Goal: Task Accomplishment & Management: Manage account settings

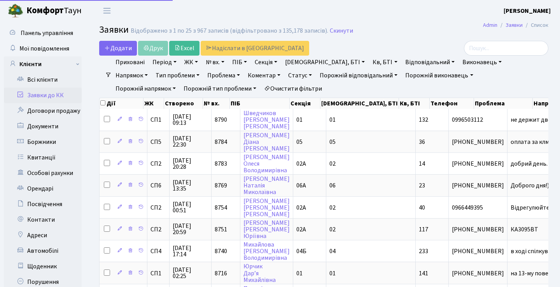
select select "25"
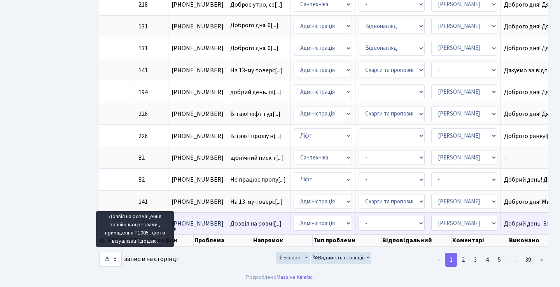
click at [230, 219] on span "Дозвіл на розмі[...]" at bounding box center [255, 223] width 51 height 9
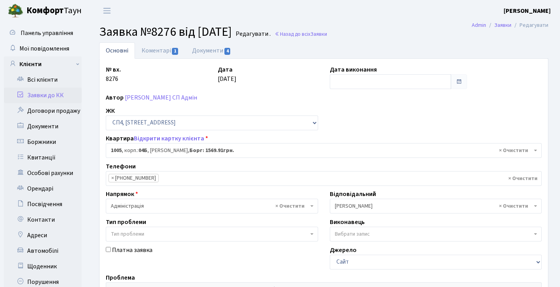
select select "22113"
click at [202, 49] on link "Документи 4" at bounding box center [211, 50] width 52 height 16
select select "25"
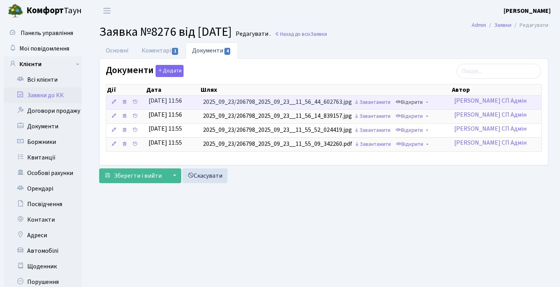
click at [411, 102] on link "Відкрити" at bounding box center [408, 102] width 31 height 12
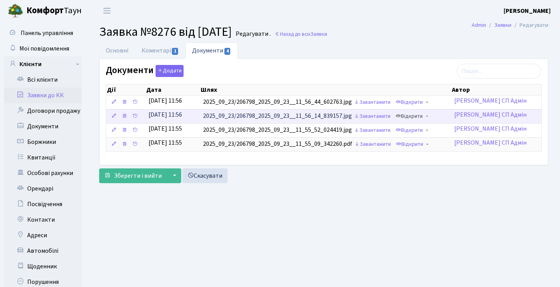
click at [411, 116] on link "Відкрити" at bounding box center [408, 116] width 31 height 12
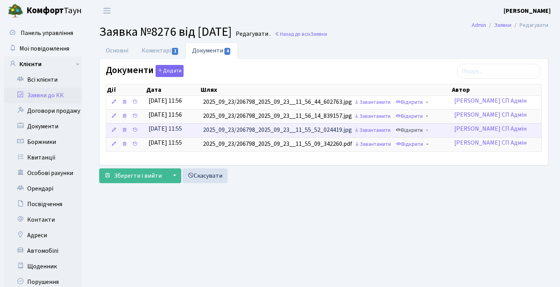
click at [410, 131] on link "Відкрити" at bounding box center [408, 130] width 31 height 12
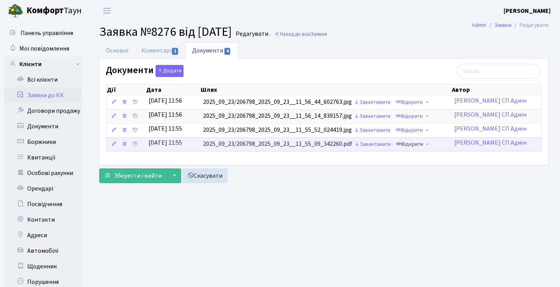
click at [414, 142] on link "Відкрити" at bounding box center [409, 144] width 31 height 12
click at [122, 50] on link "Основні" at bounding box center [117, 50] width 36 height 16
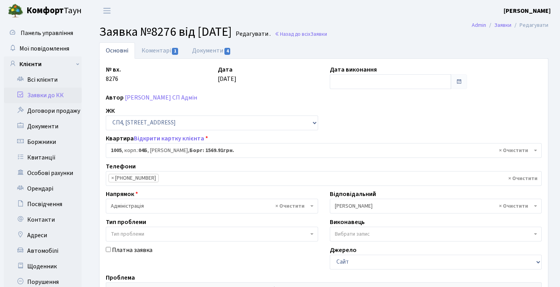
click at [63, 92] on link "Заявки до КК" at bounding box center [43, 95] width 78 height 16
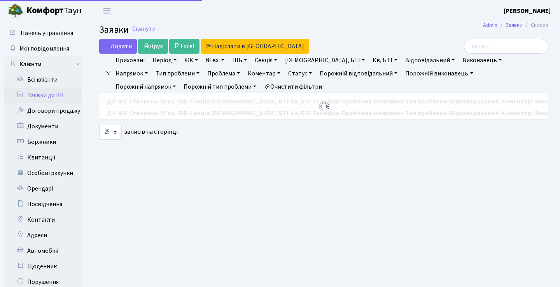
select select "25"
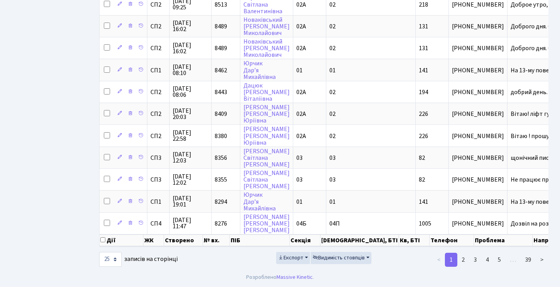
scroll to position [427, 0]
click at [465, 255] on link "2" at bounding box center [463, 260] width 12 height 14
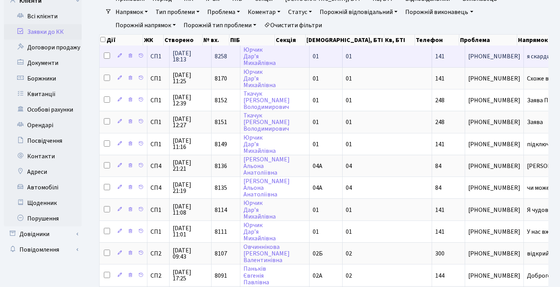
scroll to position [40, 0]
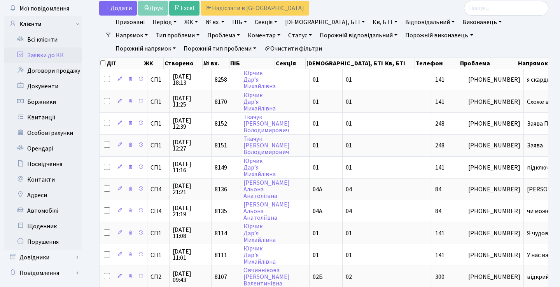
click at [285, 34] on link "Статус" at bounding box center [300, 35] width 30 height 13
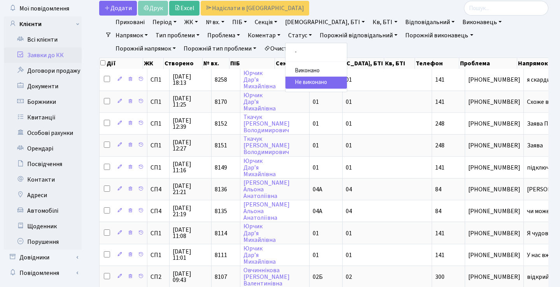
click at [285, 46] on ul "- Виконано Не виконано" at bounding box center [316, 67] width 62 height 49
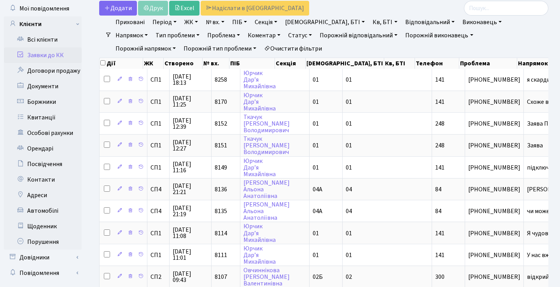
click at [285, 37] on link "Статус" at bounding box center [300, 35] width 30 height 13
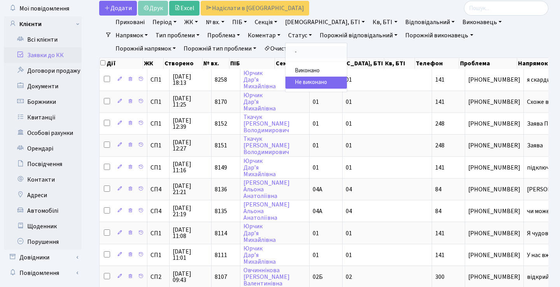
click at [285, 50] on link "-" at bounding box center [315, 52] width 61 height 12
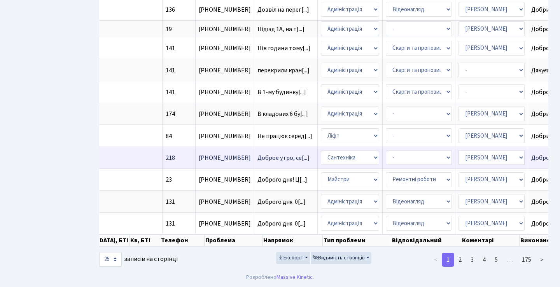
scroll to position [427, 0]
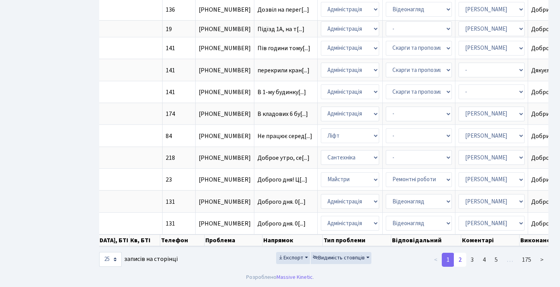
click at [461, 258] on link "2" at bounding box center [459, 260] width 12 height 14
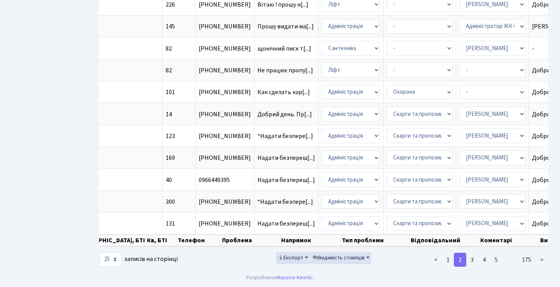
scroll to position [420, 0]
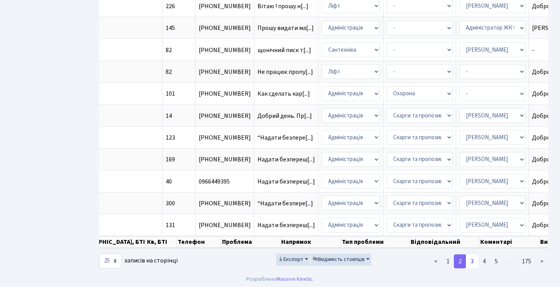
click at [471, 268] on link "3" at bounding box center [472, 261] width 12 height 14
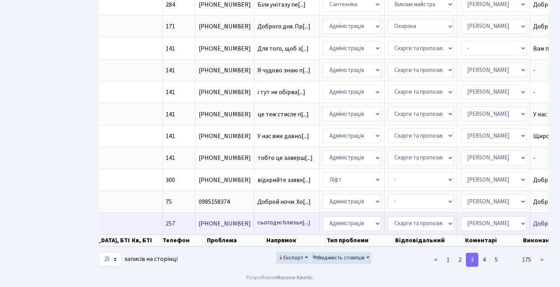
scroll to position [1, 0]
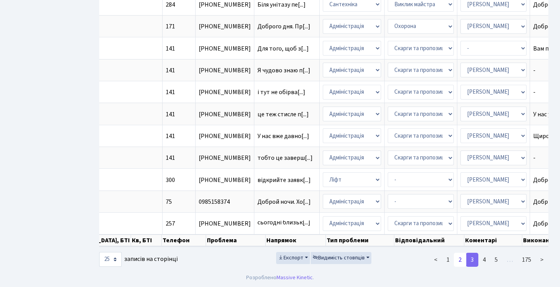
click at [465, 259] on link "2" at bounding box center [459, 260] width 12 height 14
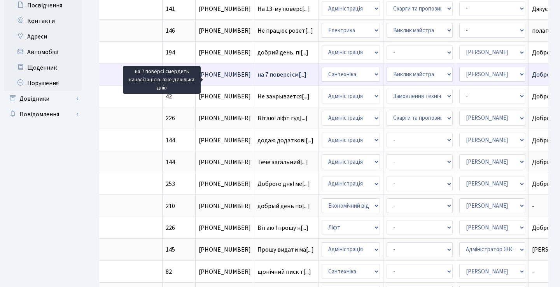
scroll to position [190, 0]
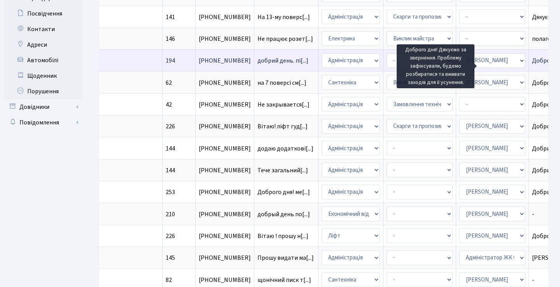
click at [532, 65] on span "Доброго дня! Дя[...]" at bounding box center [558, 60] width 52 height 9
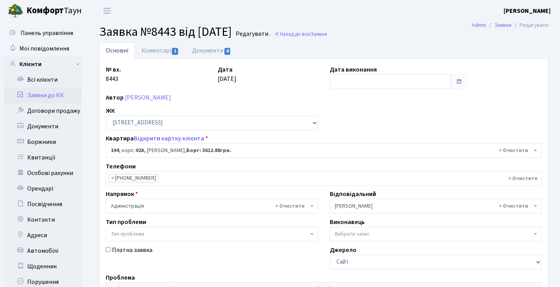
select select "20444"
click at [164, 49] on link "Коментарі 1" at bounding box center [160, 50] width 51 height 16
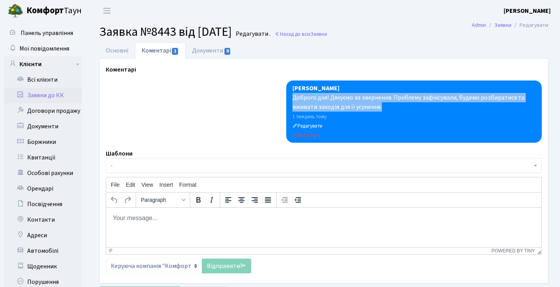
drag, startPoint x: 392, startPoint y: 106, endPoint x: 290, endPoint y: 98, distance: 102.5
click at [290, 98] on div "[PERSON_NAME] Доброго дня! Дякуємо за звернення. Проблему зафіксували, будемо р…" at bounding box center [413, 111] width 255 height 62
copy div "Доброго дня! Дякуємо за звернення. Проблему зафіксували, будемо розбиратися та …"
click at [51, 94] on link "Заявки до КК" at bounding box center [43, 95] width 78 height 16
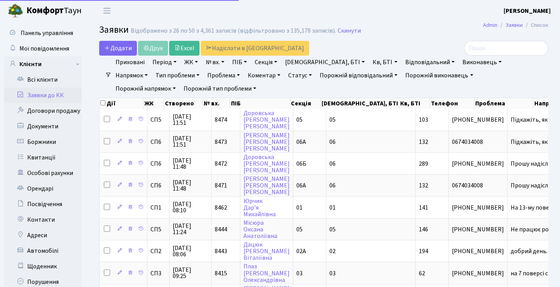
select select "25"
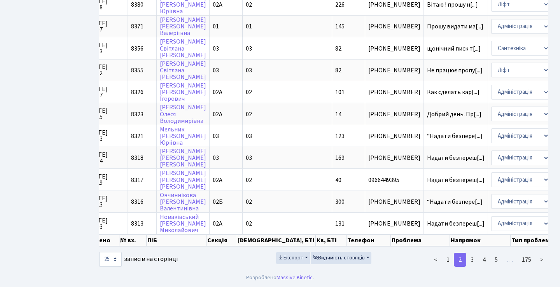
scroll to position [433, 0]
click at [444, 256] on link "1" at bounding box center [447, 260] width 12 height 14
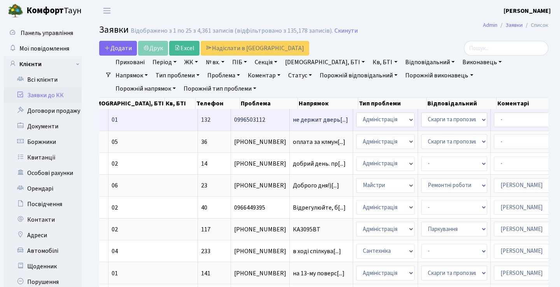
scroll to position [0, 239]
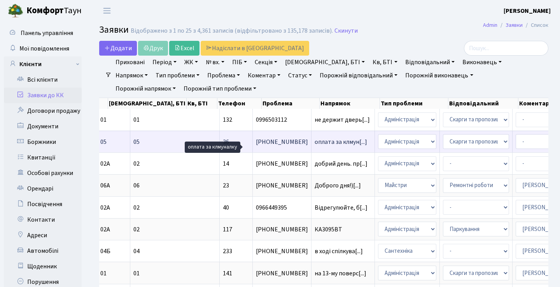
click at [314, 146] on span "оплата за клмун[...]" at bounding box center [340, 142] width 52 height 9
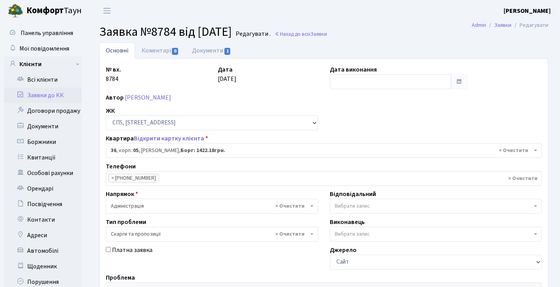
select select "21445"
select select "55"
click at [59, 98] on link "Заявки до КК" at bounding box center [43, 95] width 78 height 16
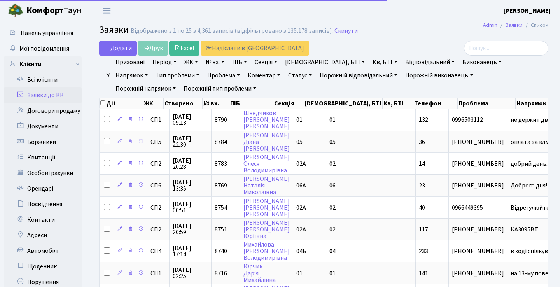
select select "25"
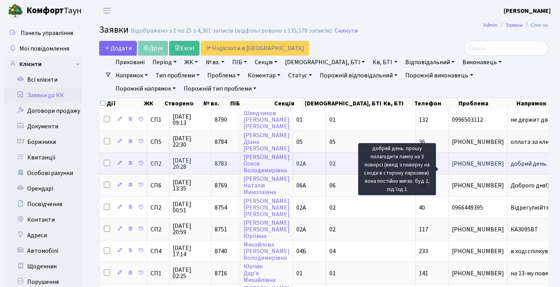
click at [510, 168] on span "добрий день. пр[...]" at bounding box center [536, 163] width 53 height 9
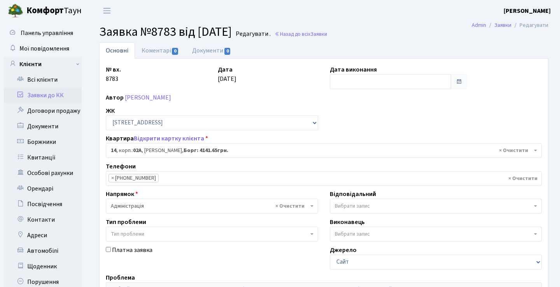
select select "20264"
click at [166, 58] on link "Коментарі 0" at bounding box center [160, 50] width 51 height 16
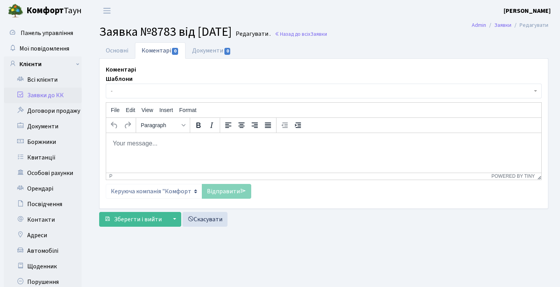
click at [221, 149] on html at bounding box center [323, 143] width 435 height 21
paste body "Rich Text Area. Press ALT-0 for help."
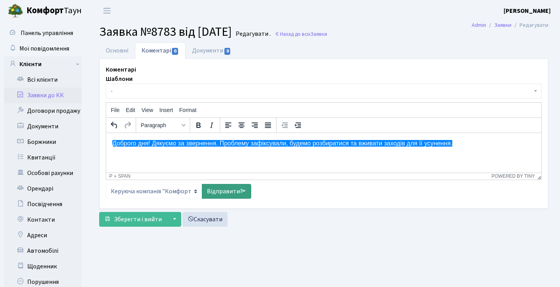
click at [220, 187] on link "Відправити" at bounding box center [226, 191] width 49 height 15
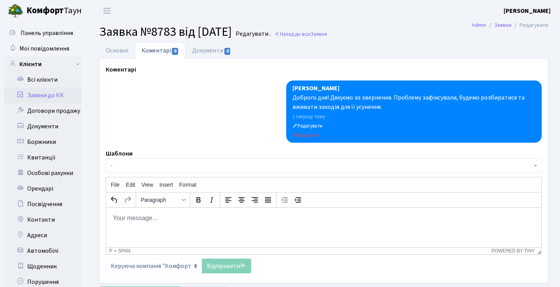
click at [68, 94] on link "Заявки до КК" at bounding box center [43, 95] width 78 height 16
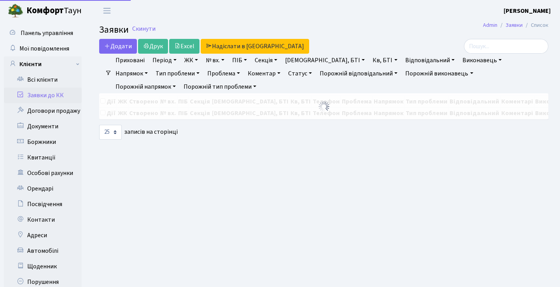
select select "25"
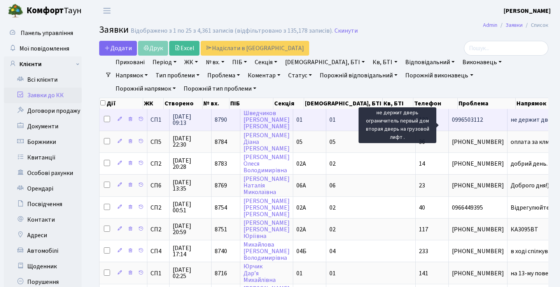
click at [510, 124] on span "не держит дверь[...]" at bounding box center [537, 119] width 55 height 9
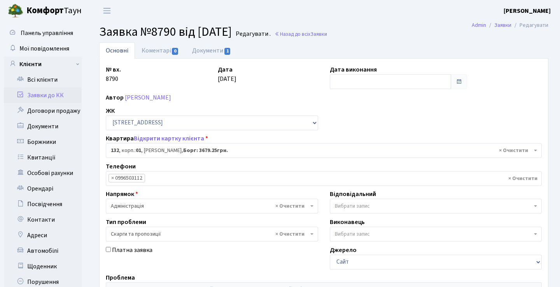
select select "20057"
select select "55"
click at [166, 47] on link "Коментарі 0" at bounding box center [160, 50] width 51 height 16
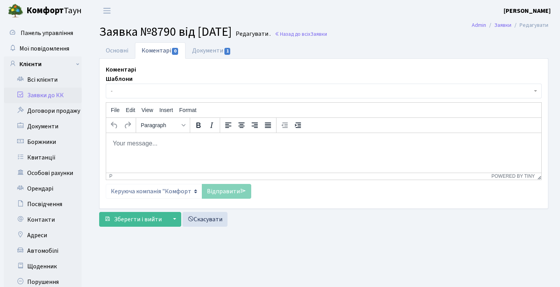
click at [173, 152] on html at bounding box center [323, 143] width 435 height 21
paste body "Rich Text Area. Press ALT-0 for help."
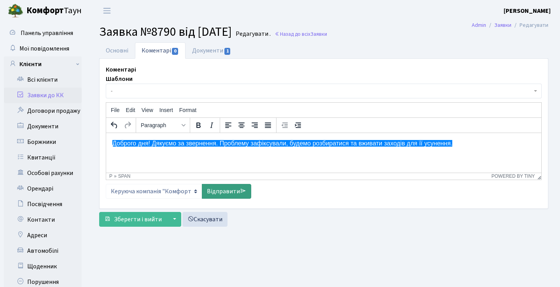
click at [239, 190] on link "Відправити" at bounding box center [226, 191] width 49 height 15
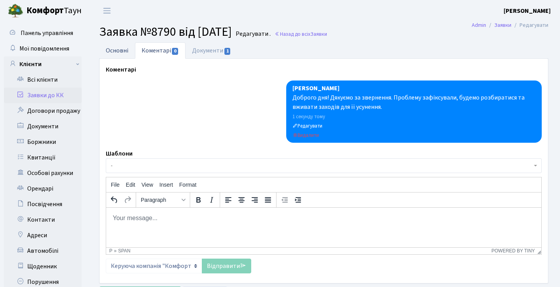
click at [126, 51] on link "Основні" at bounding box center [117, 50] width 36 height 16
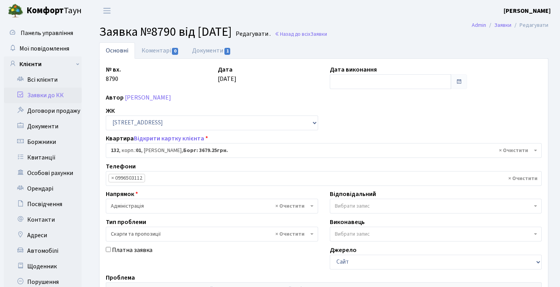
click at [65, 97] on link "Заявки до КК" at bounding box center [43, 95] width 78 height 16
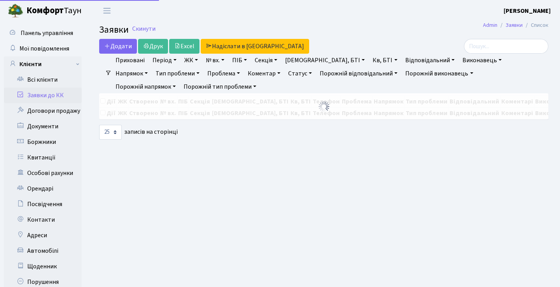
select select "25"
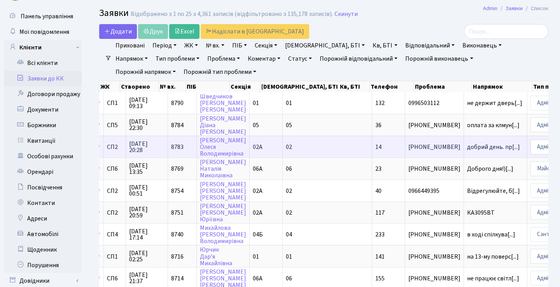
scroll to position [17, 0]
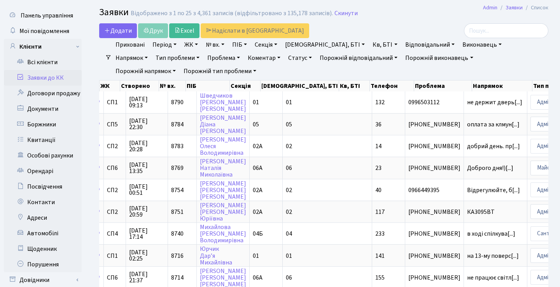
click at [285, 7] on h2 "Заявки Відображено з 1 по 25 з 4,361 записів (відфільтровано з 135,178 записів)…" at bounding box center [323, 13] width 449 height 13
click at [396, 16] on h2 "Заявки Відображено з 1 по 25 з 4,361 записів (відфільтровано з 135,178 записів)…" at bounding box center [323, 13] width 449 height 13
click at [436, 14] on h2 "Заявки Відображено з 1 по 25 з 4,361 записів (відфільтровано з 135,178 записів)…" at bounding box center [323, 13] width 449 height 13
click at [428, 9] on h2 "Заявки Відображено з 1 по 25 з 4,361 записів (відфільтровано з 135,178 записів)…" at bounding box center [323, 13] width 449 height 13
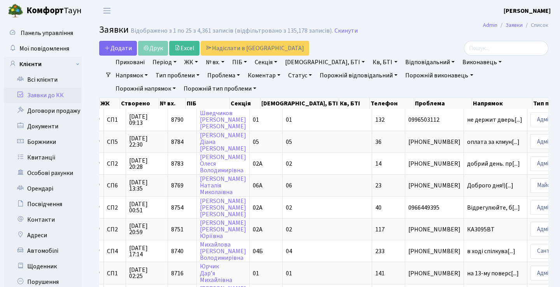
scroll to position [0, 0]
click at [285, 73] on link "Статус" at bounding box center [300, 75] width 30 height 13
click at [285, 90] on link "-" at bounding box center [315, 92] width 61 height 12
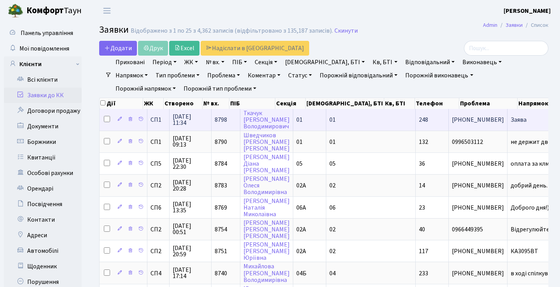
click at [510, 123] on span "Заява" at bounding box center [538, 120] width 57 height 6
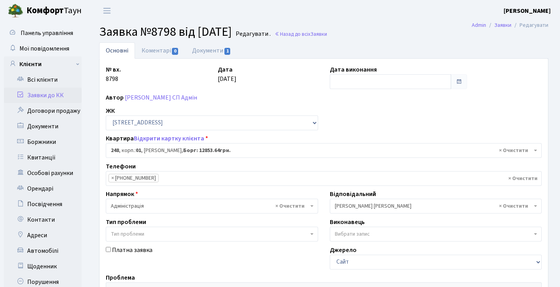
select select "20173"
click at [202, 48] on link "Документи 1" at bounding box center [211, 50] width 52 height 16
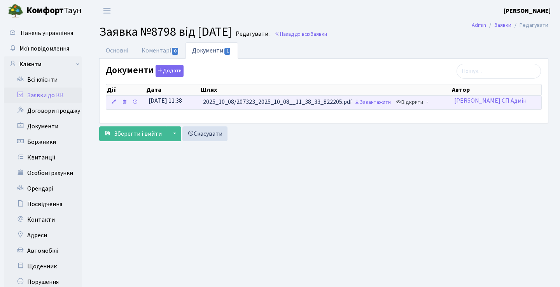
click at [414, 106] on link "Відкрити" at bounding box center [409, 102] width 31 height 12
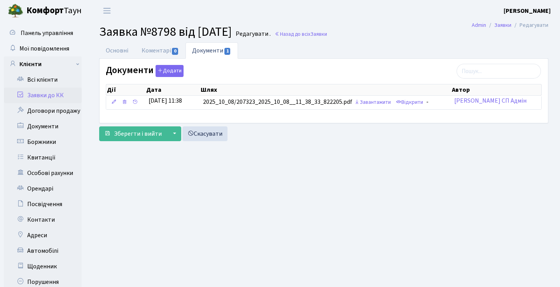
click at [61, 92] on link "Заявки до КК" at bounding box center [43, 95] width 78 height 16
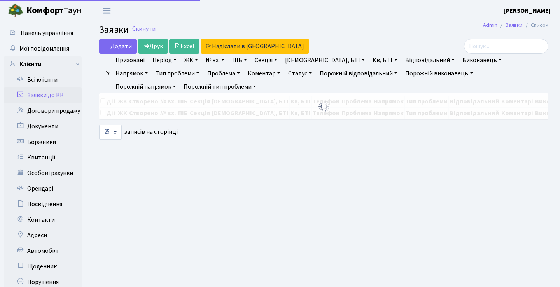
select select "25"
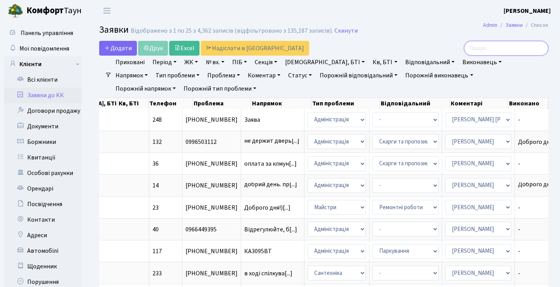
click at [474, 49] on input "search" at bounding box center [506, 48] width 84 height 15
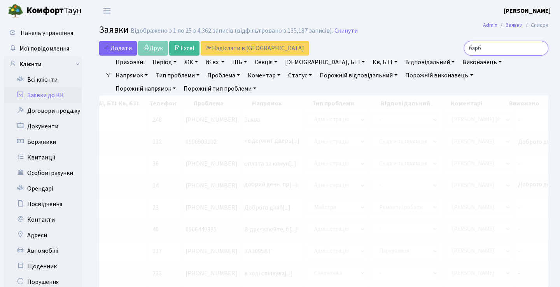
scroll to position [0, 249]
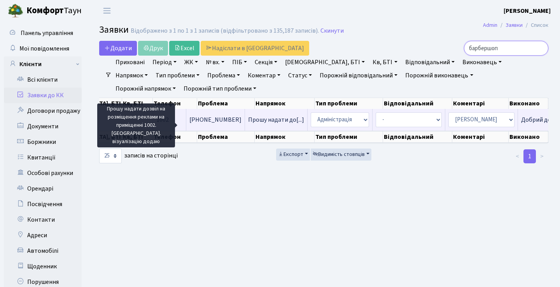
type input "барбершоп"
click at [248, 124] on span "Прошу надати до[...]" at bounding box center [276, 119] width 56 height 9
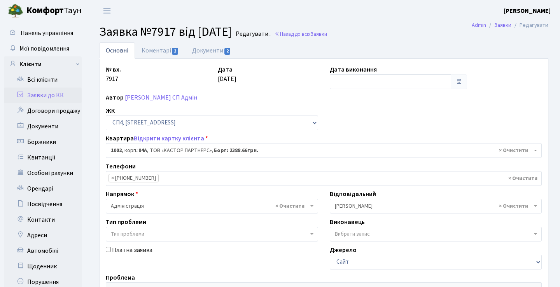
select select "22109"
click at [172, 51] on span "2" at bounding box center [175, 51] width 6 height 7
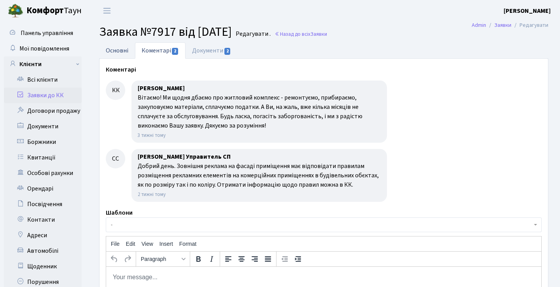
click at [124, 49] on link "Основні" at bounding box center [117, 50] width 36 height 16
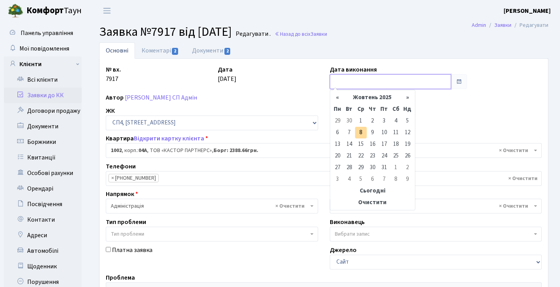
click at [401, 86] on input "text" at bounding box center [391, 81] width 122 height 15
click at [359, 131] on td "8" at bounding box center [361, 133] width 12 height 12
type input "08.10.2025"
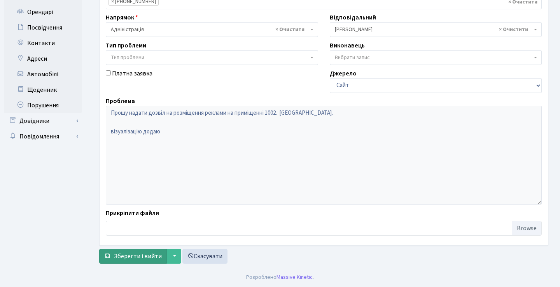
scroll to position [176, 0]
click at [146, 252] on span "Зберегти і вийти" at bounding box center [138, 256] width 48 height 9
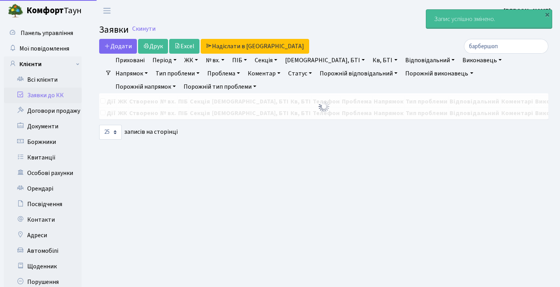
select select "25"
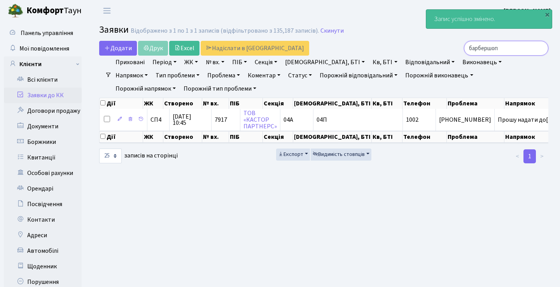
click at [538, 51] on input "барбершоп" at bounding box center [506, 48] width 84 height 15
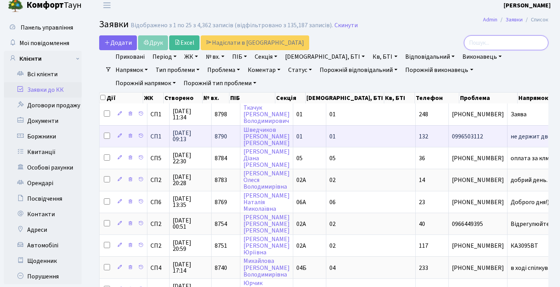
scroll to position [4, 0]
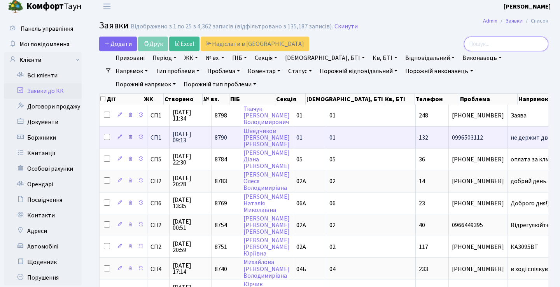
type input "[PERSON_NAME]"
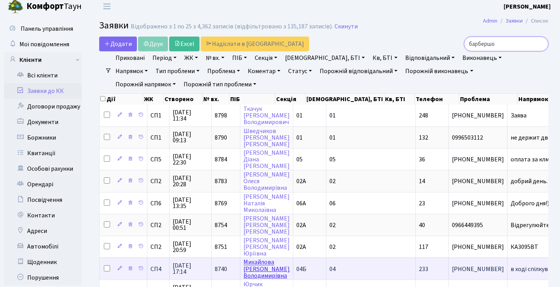
type input "барбершоп"
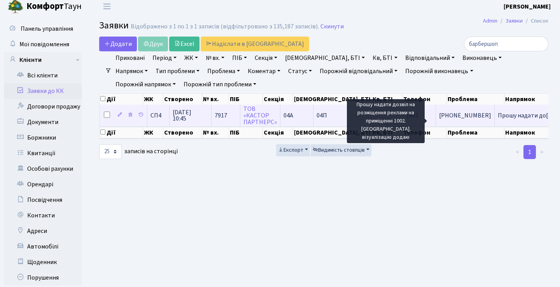
click at [497, 120] on span "Прошу надати до[...]" at bounding box center [525, 115] width 56 height 9
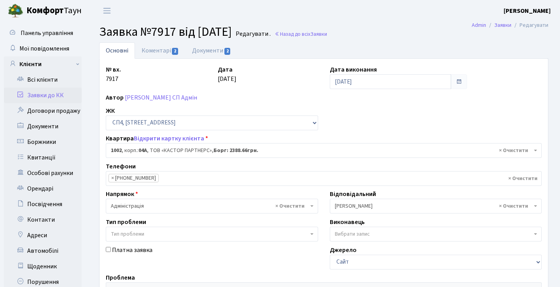
select select "22109"
click at [166, 50] on link "Коментарі 2" at bounding box center [160, 50] width 51 height 16
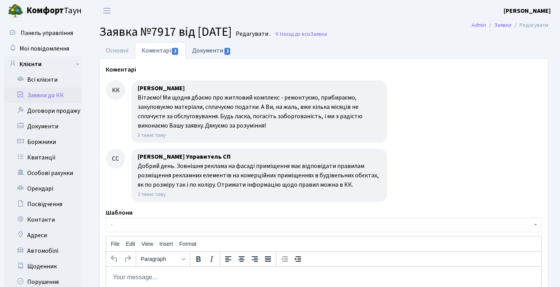
click at [201, 43] on link "Документи 2" at bounding box center [211, 50] width 52 height 16
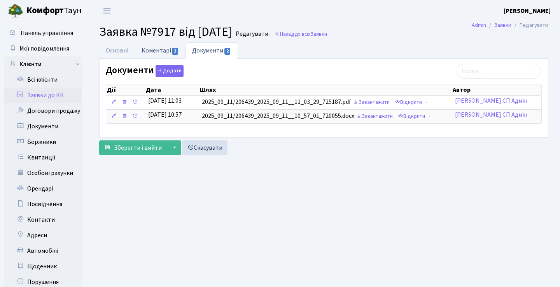
click at [169, 52] on link "Коментарі 2" at bounding box center [160, 50] width 51 height 16
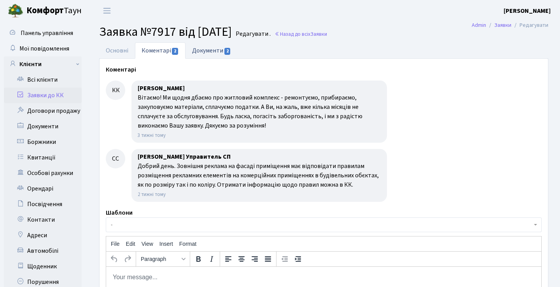
click at [201, 48] on link "Документи 2" at bounding box center [211, 50] width 52 height 16
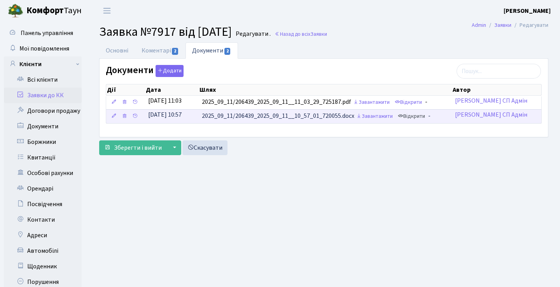
click at [418, 117] on link "Відкрити" at bounding box center [411, 116] width 31 height 12
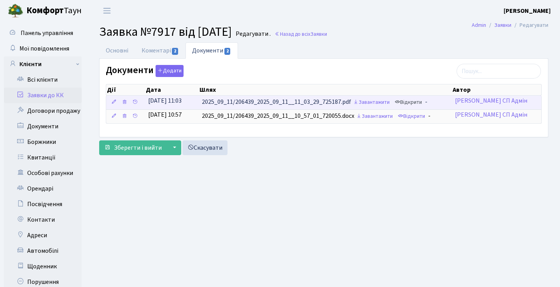
click at [420, 102] on link "Відкрити" at bounding box center [407, 102] width 31 height 12
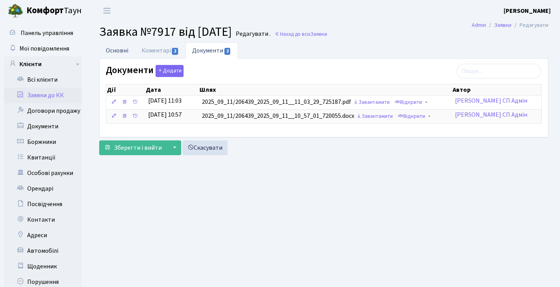
click at [124, 51] on link "Основні" at bounding box center [117, 50] width 36 height 16
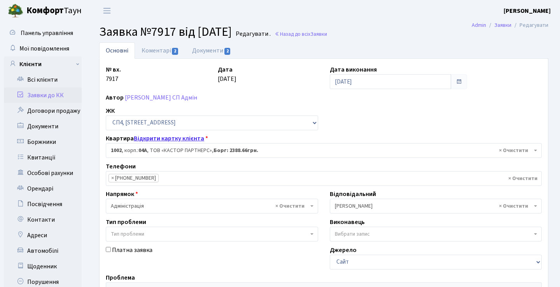
click at [165, 138] on link "Відкрити картку клієнта" at bounding box center [169, 138] width 70 height 9
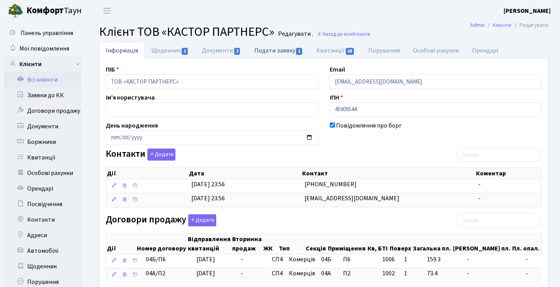
click at [291, 54] on link "Подати заявку 1" at bounding box center [279, 50] width 62 height 16
select select "25"
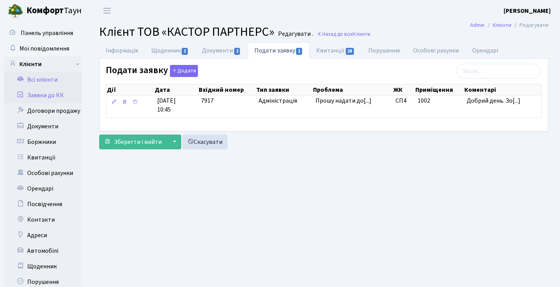
click at [52, 90] on link "Заявки до КК" at bounding box center [43, 95] width 78 height 16
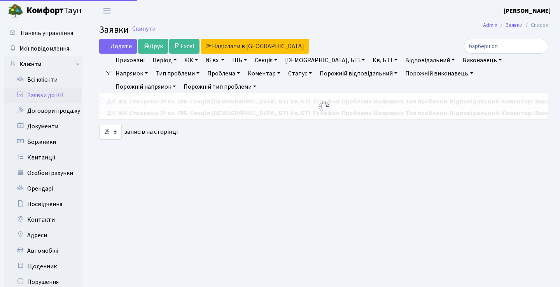
select select "25"
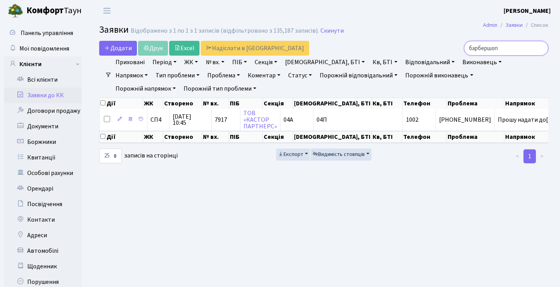
click at [537, 47] on input "барбершоп" at bounding box center [506, 48] width 84 height 15
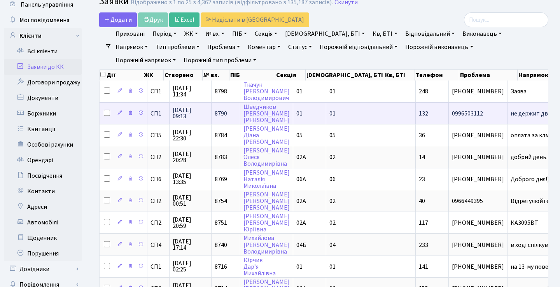
scroll to position [30, 0]
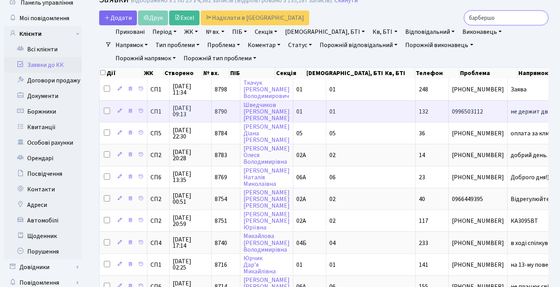
type input "барбершоп"
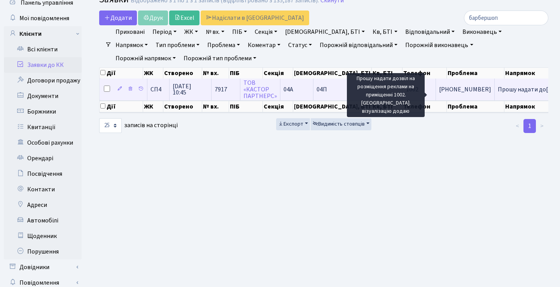
click at [497, 94] on span "Прошу надати до[...]" at bounding box center [525, 89] width 56 height 9
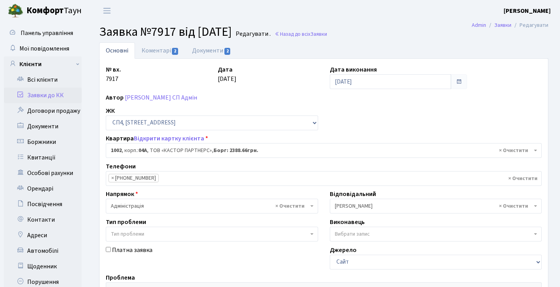
select select "22109"
click at [428, 84] on input "[DATE]" at bounding box center [391, 81] width 122 height 15
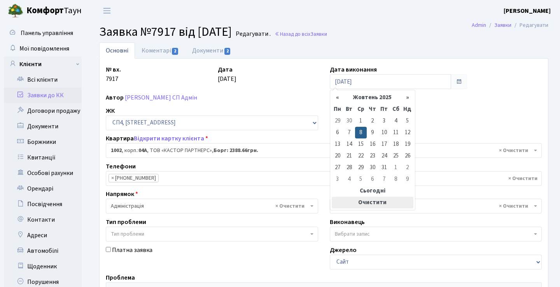
click at [377, 201] on th "Очистити" at bounding box center [372, 203] width 82 height 12
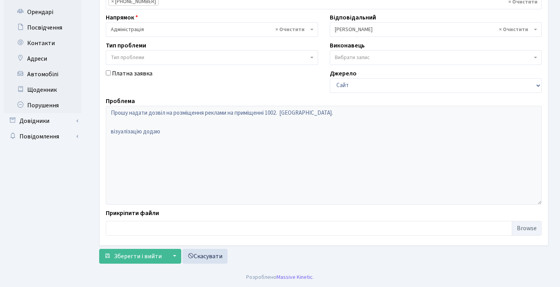
scroll to position [176, 0]
click at [116, 255] on span "Зберегти і вийти" at bounding box center [138, 256] width 48 height 9
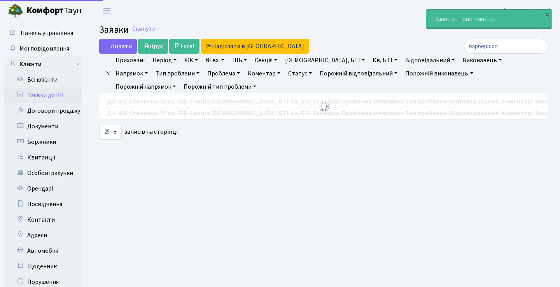
select select "25"
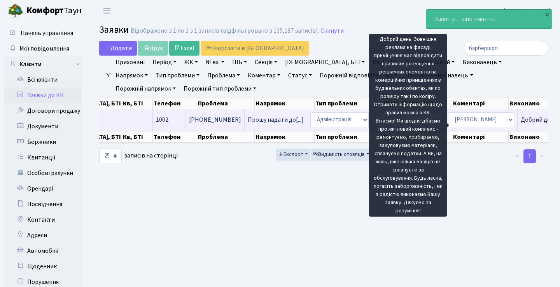
scroll to position [0, 249]
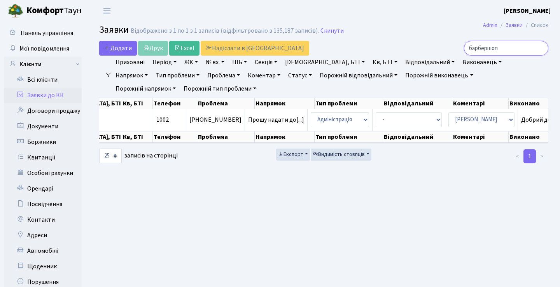
click at [538, 49] on input "барбершоп" at bounding box center [506, 48] width 84 height 15
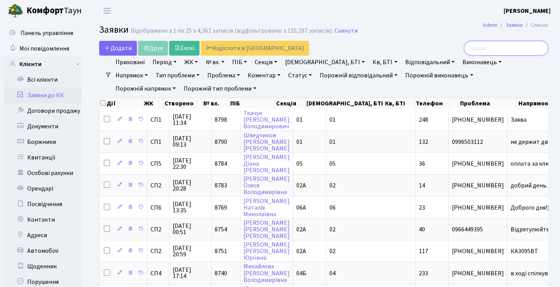
scroll to position [0, 0]
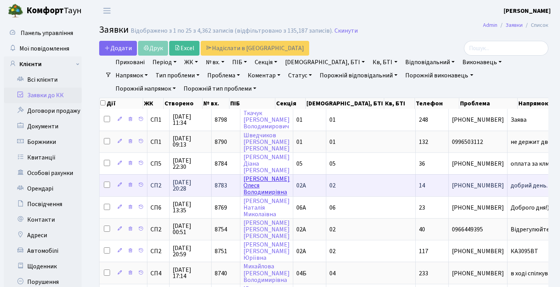
click at [246, 188] on link "Конончук Олеся Володимирівна" at bounding box center [266, 185] width 46 height 22
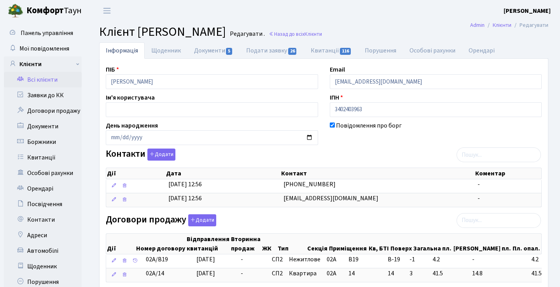
click at [59, 79] on link "Всі клієнти" at bounding box center [43, 80] width 78 height 16
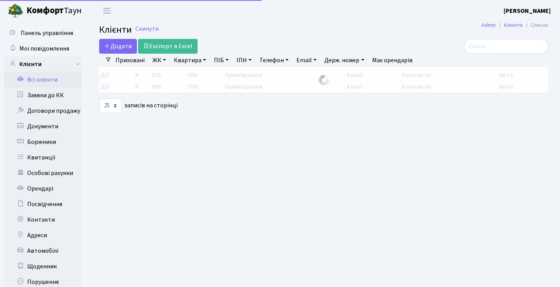
select select "25"
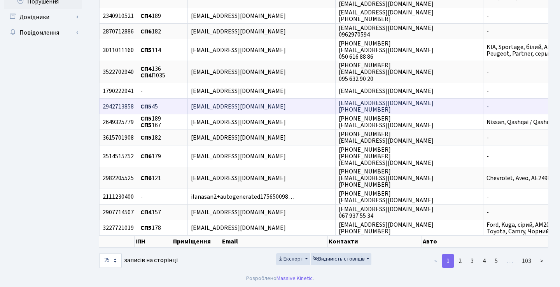
scroll to position [281, 0]
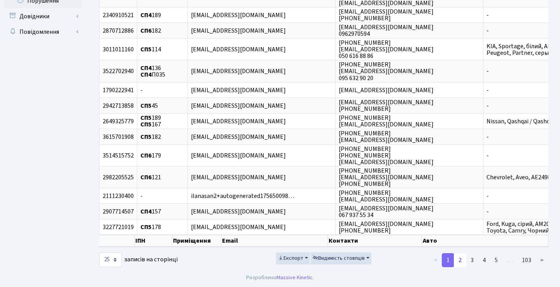
click at [462, 267] on link "2" at bounding box center [459, 260] width 12 height 14
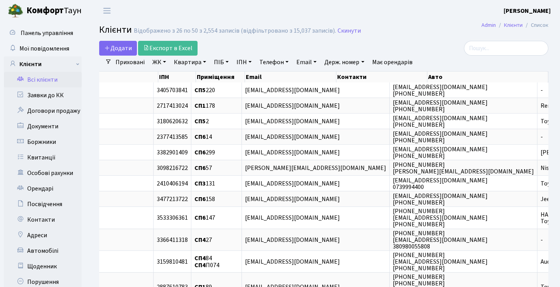
scroll to position [0, 0]
click at [485, 47] on input "search" at bounding box center [506, 48] width 84 height 15
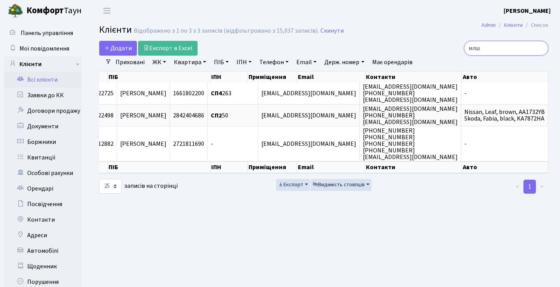
scroll to position [0, 48]
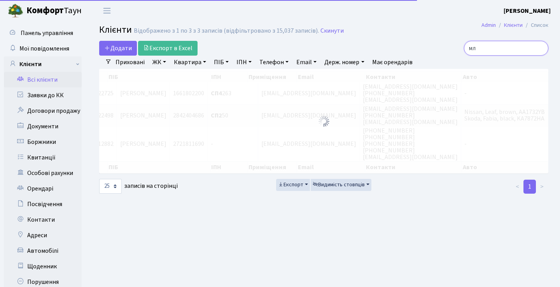
type input "м"
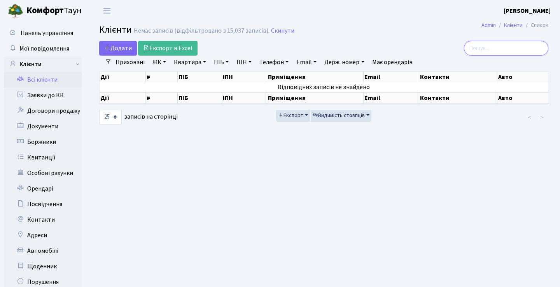
scroll to position [0, 0]
type input "k"
type input "K"
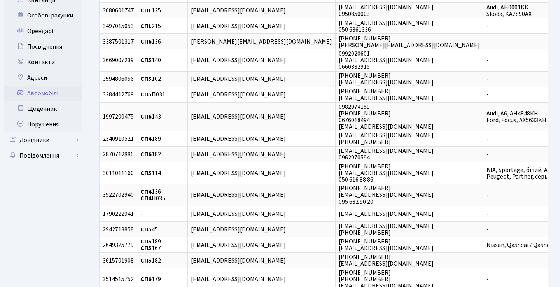
click at [49, 93] on link "Автомобілі" at bounding box center [43, 93] width 78 height 16
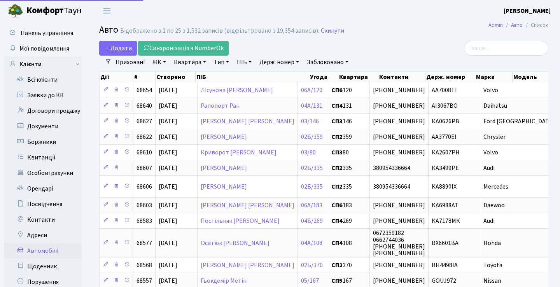
select select "25"
click at [494, 50] on input "search" at bounding box center [506, 48] width 84 height 15
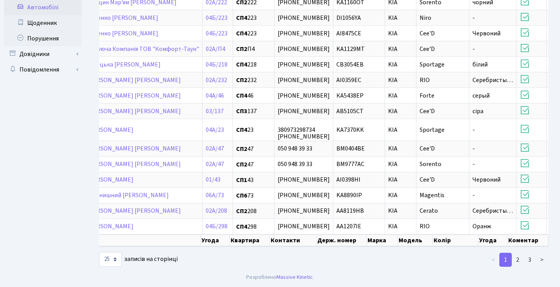
scroll to position [253, 0]
type input "KIA"
click at [518, 260] on link "2" at bounding box center [517, 260] width 12 height 14
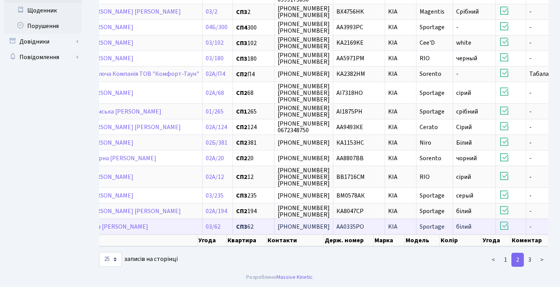
scroll to position [266, 0]
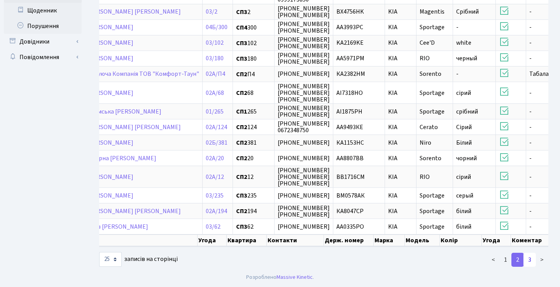
click at [527, 254] on link "3" at bounding box center [529, 260] width 12 height 14
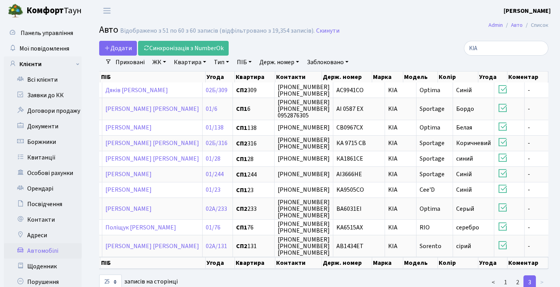
scroll to position [0, 0]
click at [541, 45] on input "KIA" at bounding box center [506, 48] width 84 height 15
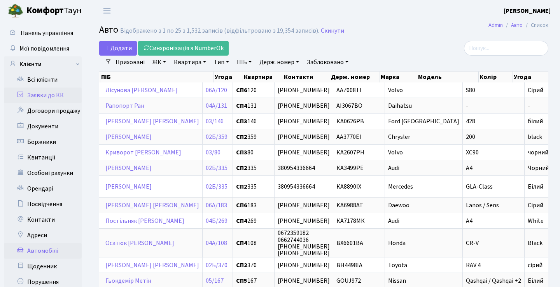
click at [44, 94] on link "Заявки до КК" at bounding box center [43, 95] width 78 height 16
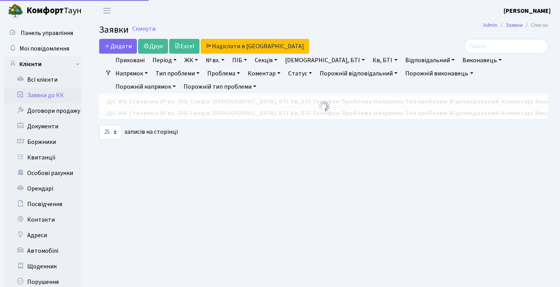
select select "25"
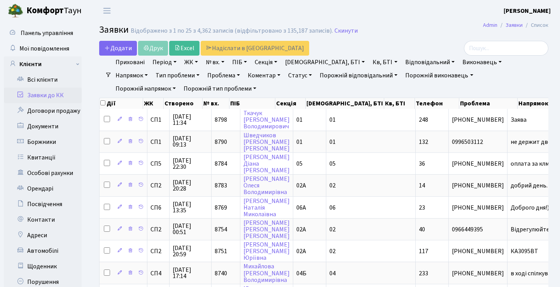
click at [372, 15] on header "[PERSON_NAME] Мій обліковий запис Вийти" at bounding box center [280, 10] width 560 height 21
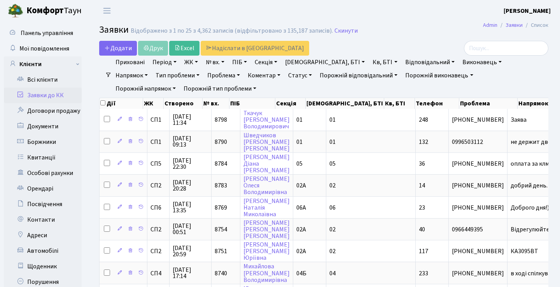
click at [387, 18] on header "[PERSON_NAME] Мій обліковий запис Вийти" at bounding box center [280, 10] width 560 height 21
click at [396, 19] on header "[PERSON_NAME] Мій обліковий запис Вийти" at bounding box center [280, 10] width 560 height 21
